Goal: Obtain resource: Obtain resource

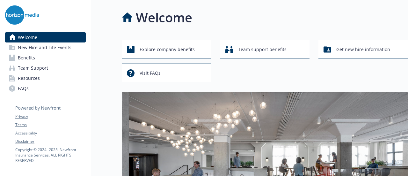
click at [27, 60] on span "Benefits" at bounding box center [26, 58] width 17 height 10
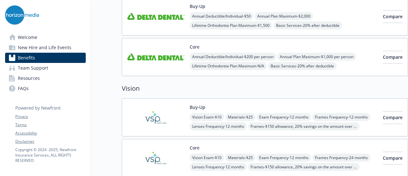
click at [49, 47] on span "New Hire and Life Events" at bounding box center [45, 47] width 54 height 10
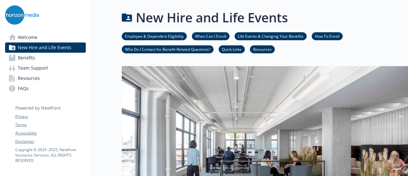
click at [48, 38] on link "Welcome" at bounding box center [45, 37] width 81 height 10
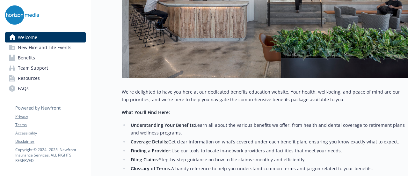
scroll to position [191, 0]
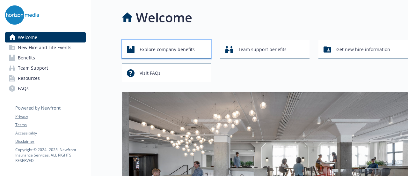
click at [174, 53] on span "Explore company benefits" at bounding box center [167, 49] width 55 height 12
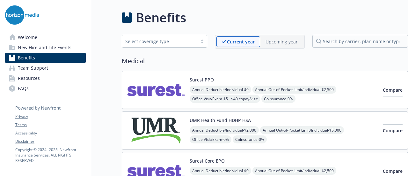
click at [24, 79] on span "Resources" at bounding box center [29, 78] width 22 height 10
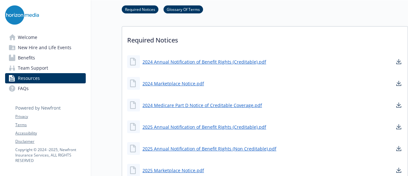
scroll to position [191, 0]
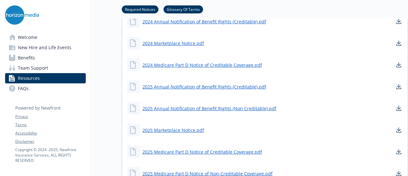
click at [55, 46] on span "New Hire and Life Events" at bounding box center [45, 47] width 54 height 10
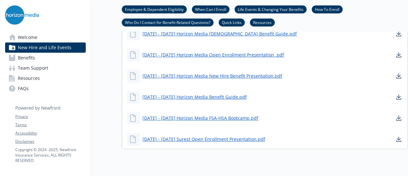
scroll to position [415, 0]
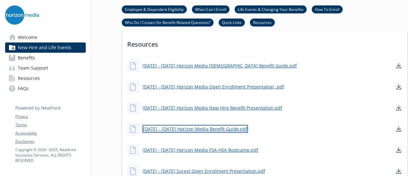
click at [167, 127] on link "[DATE] - [DATE] Horizon Media Benefit Guide.pdf" at bounding box center [196, 129] width 106 height 8
